Goal: Entertainment & Leisure: Consume media (video, audio)

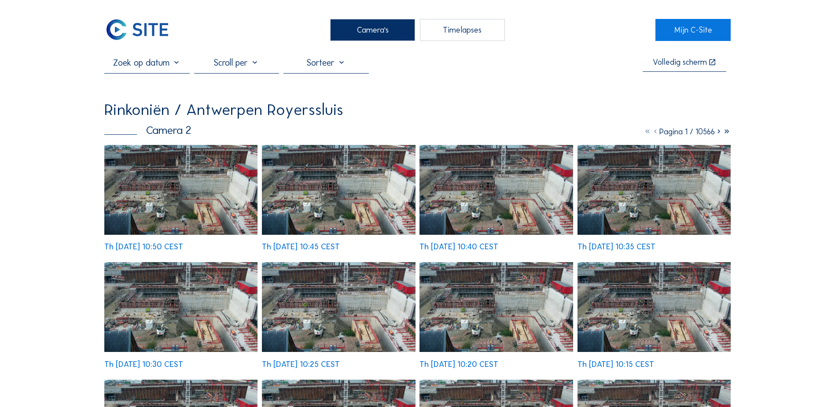
click at [351, 30] on div "Camera's" at bounding box center [372, 30] width 85 height 22
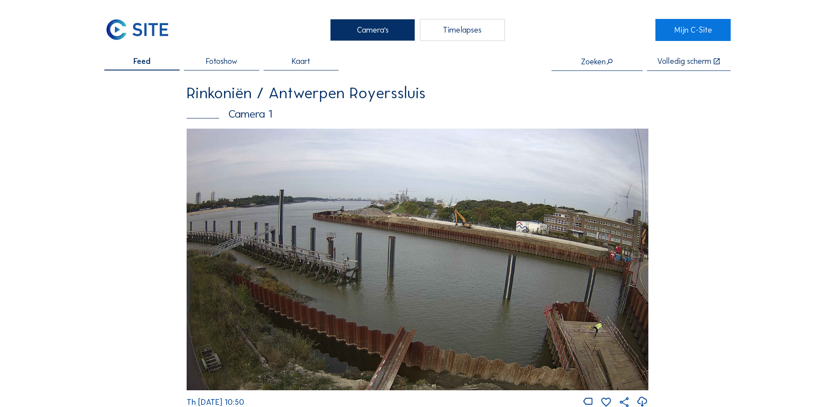
click at [311, 169] on img at bounding box center [418, 259] width 462 height 261
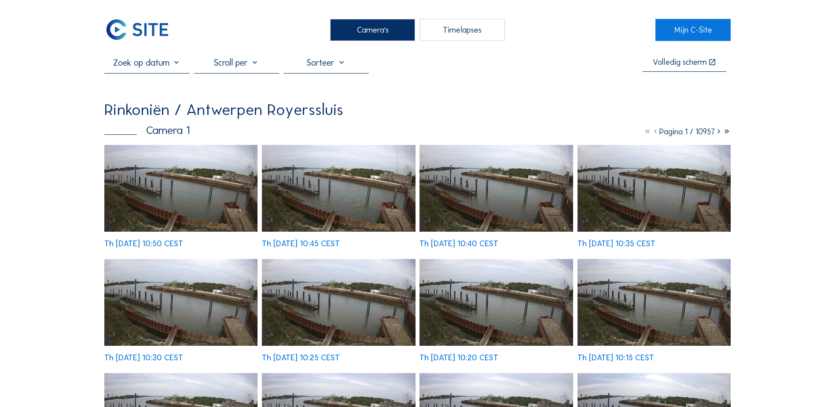
click at [200, 175] on img at bounding box center [180, 188] width 153 height 87
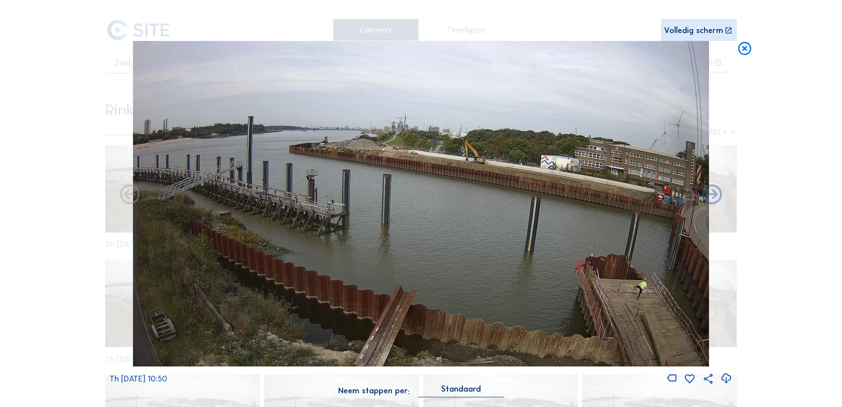
click at [700, 33] on div "Volledig scherm" at bounding box center [693, 30] width 59 height 8
